Goal: Information Seeking & Learning: Learn about a topic

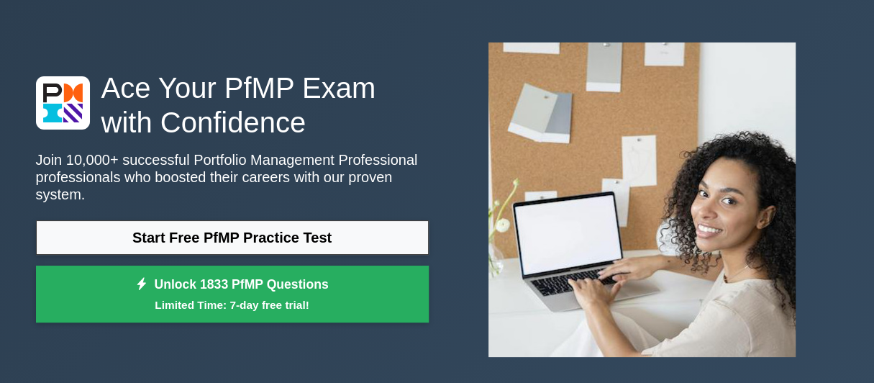
scroll to position [71, 0]
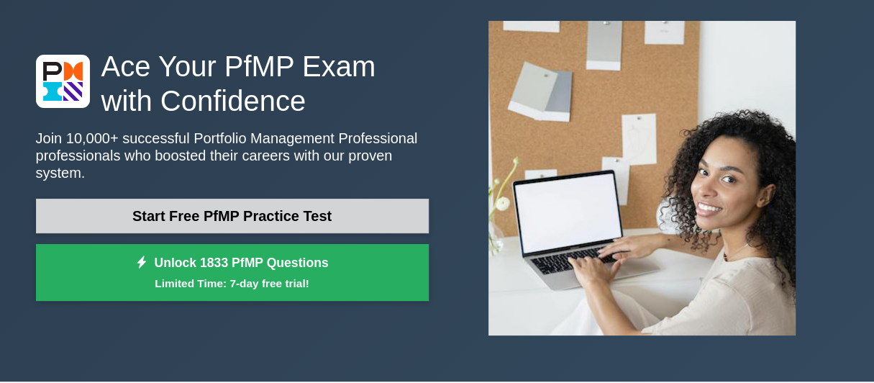
click at [276, 199] on link "Start Free PfMP Practice Test" at bounding box center [232, 216] width 393 height 35
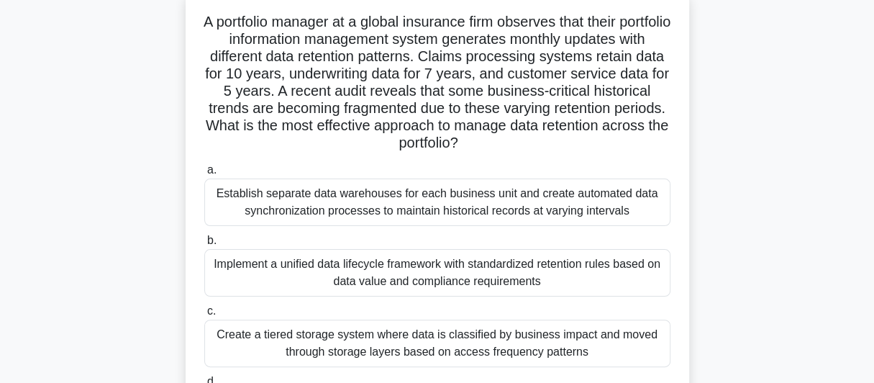
scroll to position [216, 0]
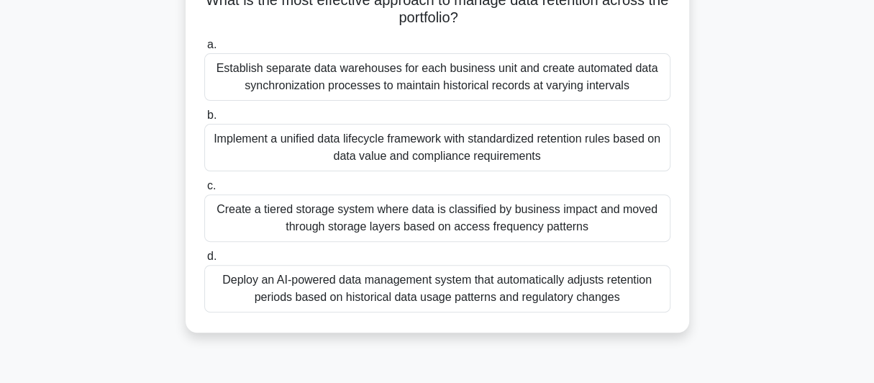
click at [261, 129] on div "Implement a unified data lifecycle framework with standardized retention rules …" at bounding box center [437, 147] width 466 height 47
click at [204, 120] on input "b. Implement a unified data lifecycle framework with standardized retention rul…" at bounding box center [204, 115] width 0 height 9
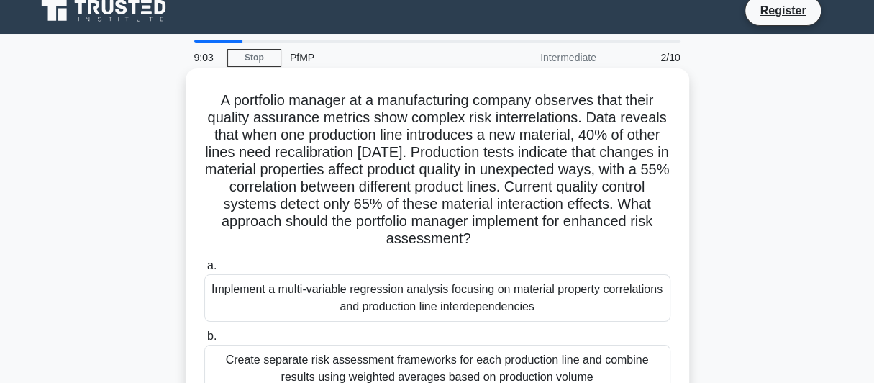
scroll to position [0, 0]
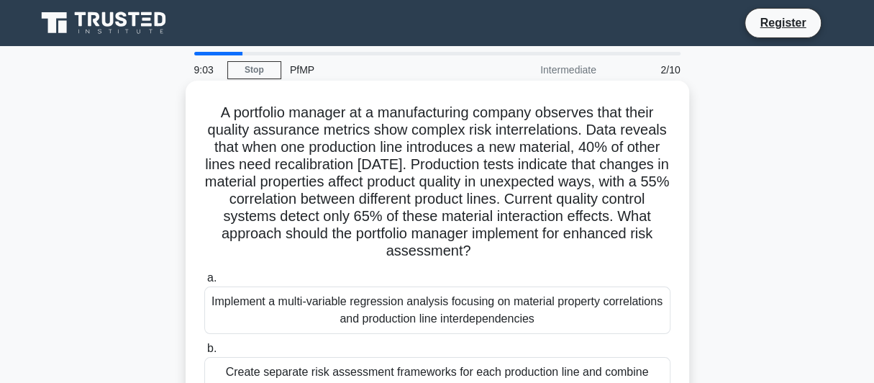
click at [247, 98] on div "A portfolio manager at a manufacturing company observes that their quality assu…" at bounding box center [437, 322] width 492 height 473
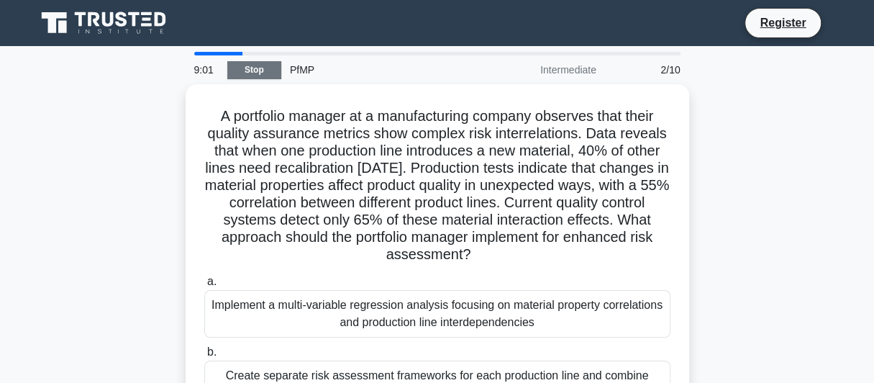
click at [237, 74] on link "Stop" at bounding box center [254, 70] width 54 height 18
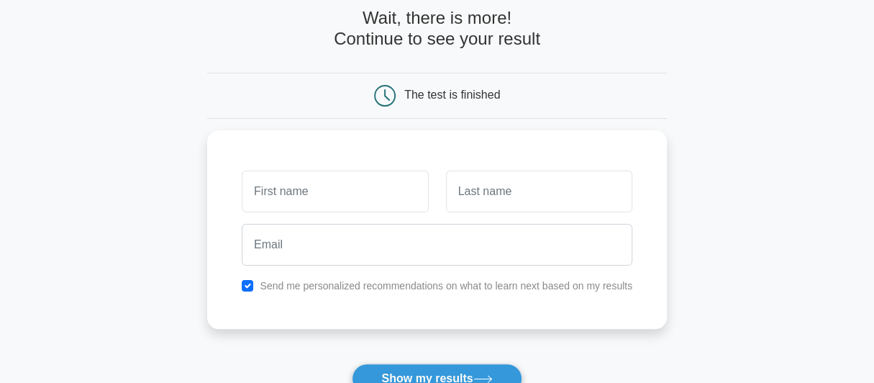
scroll to position [71, 0]
